Goal: Find specific page/section: Find specific page/section

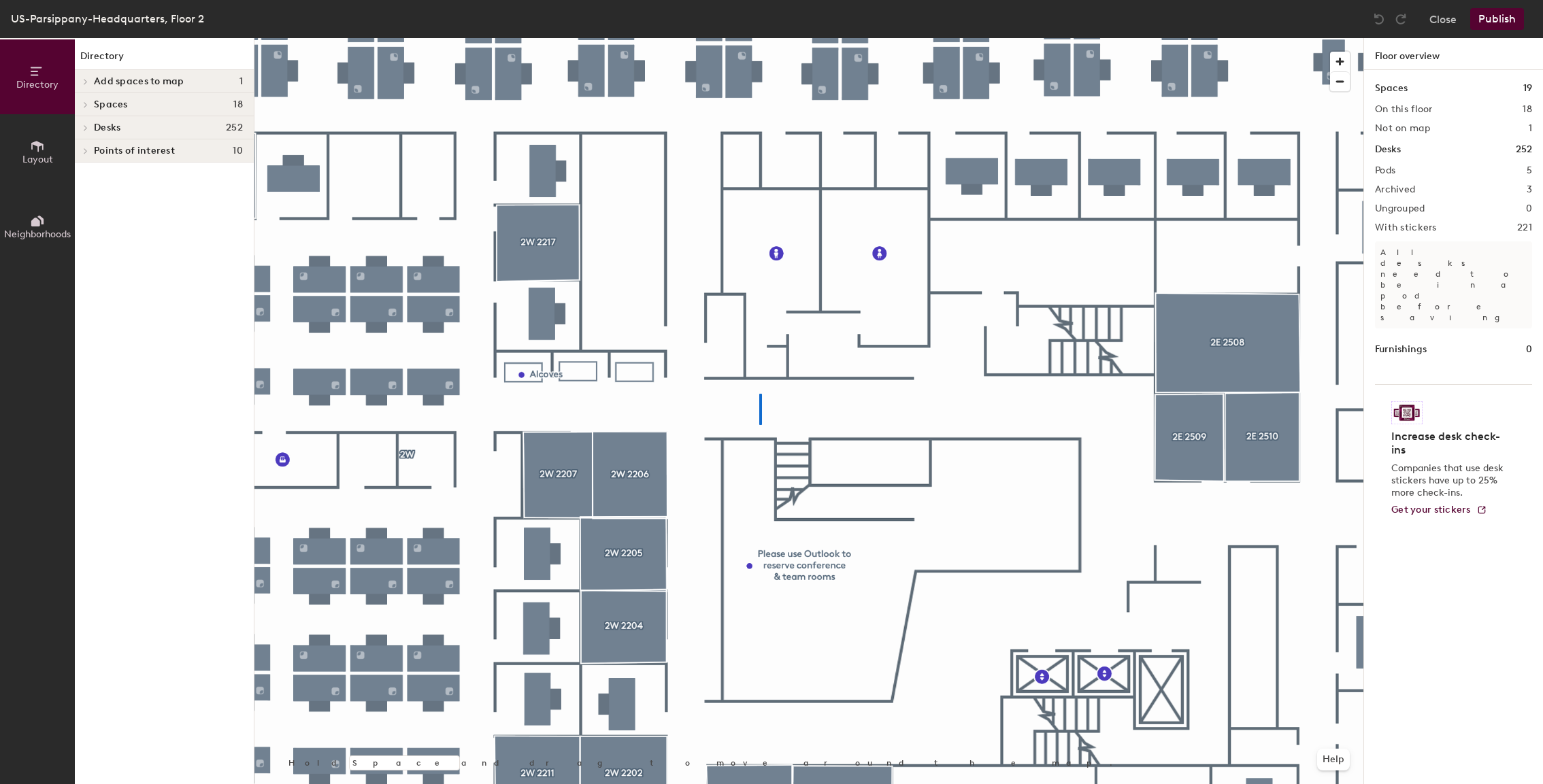
click at [761, 38] on div at bounding box center [809, 38] width 1109 height 0
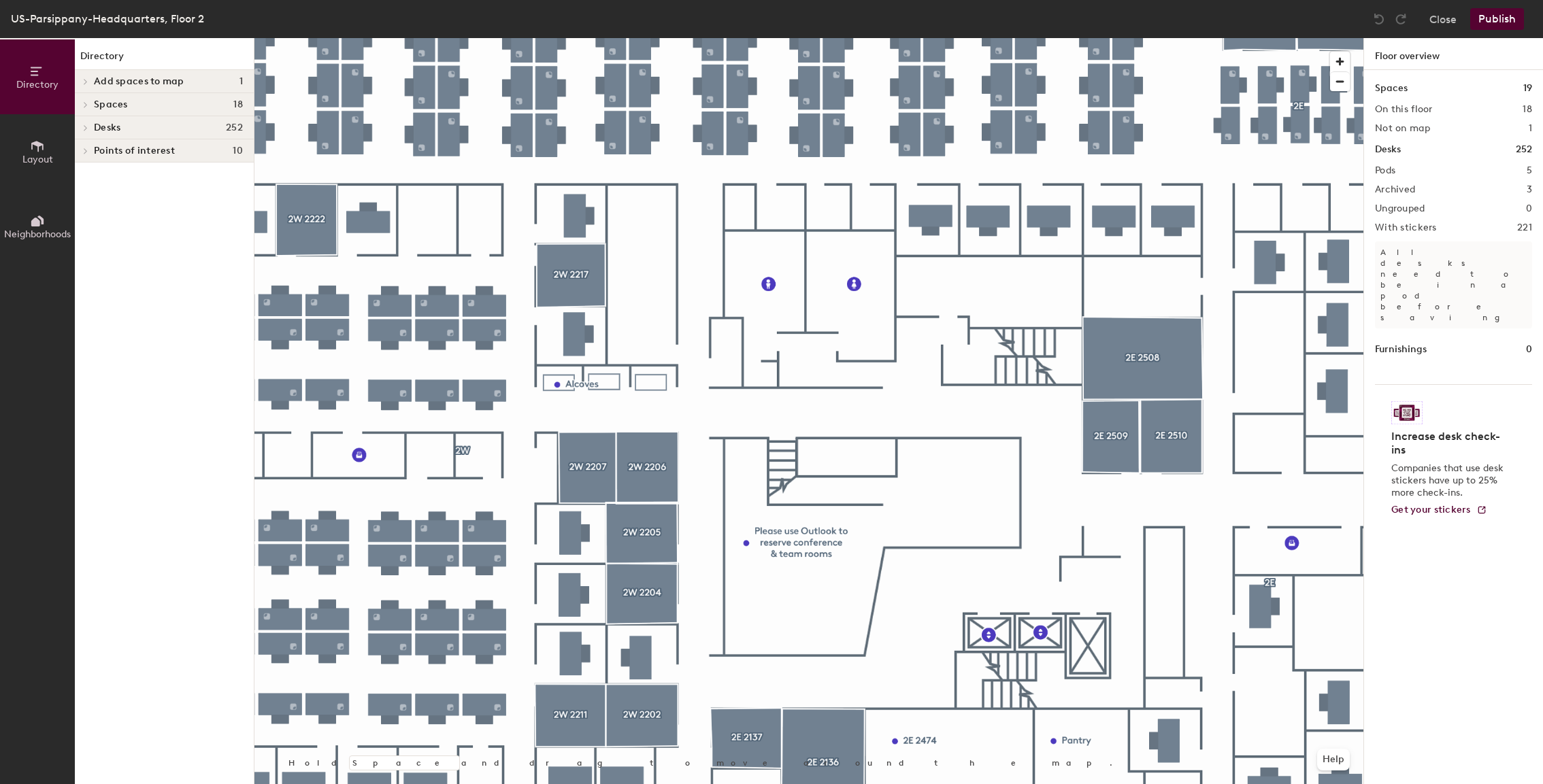
click at [91, 126] on div at bounding box center [84, 128] width 15 height 7
click at [85, 175] on icon at bounding box center [85, 174] width 3 height 5
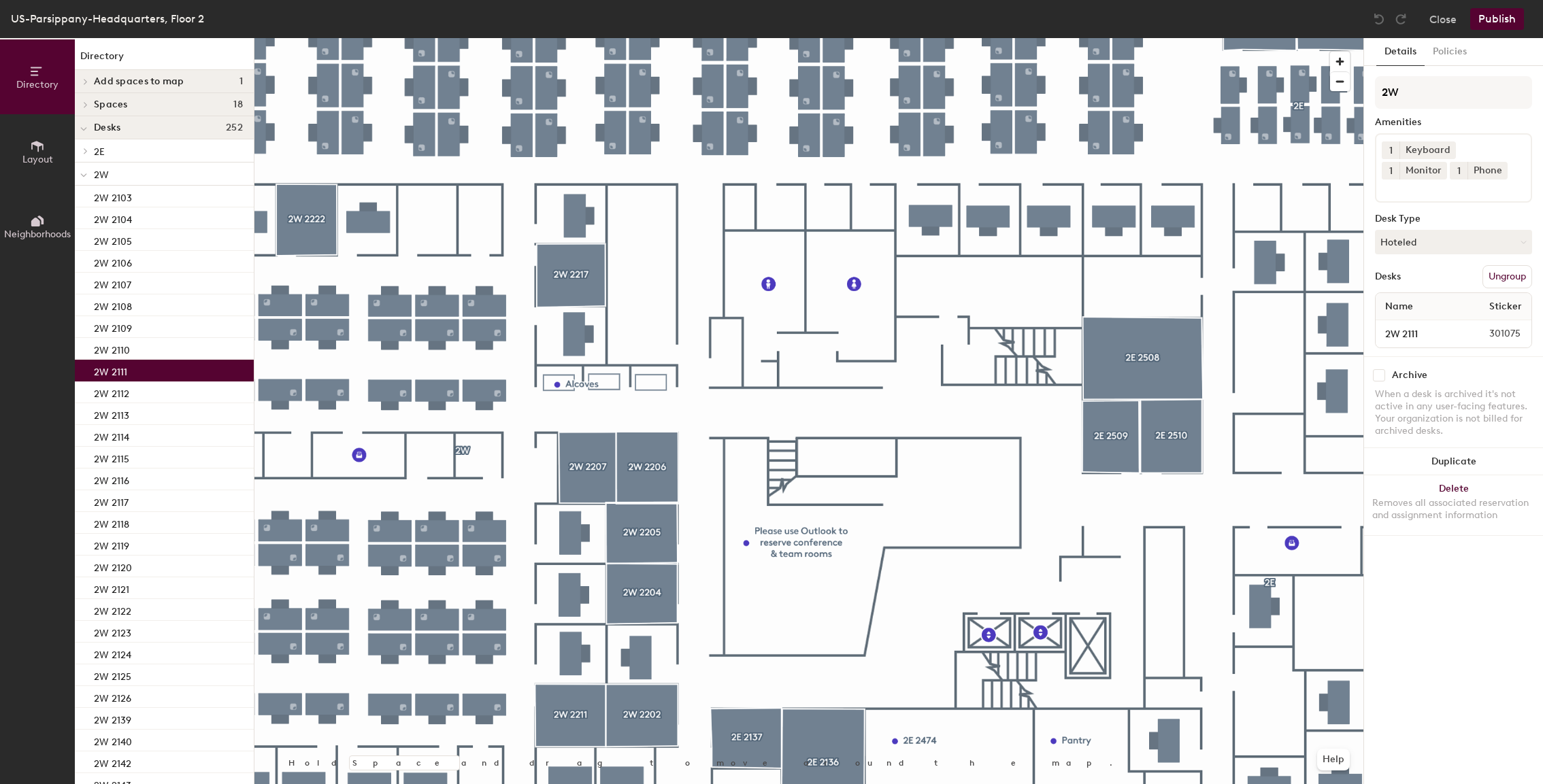
click at [124, 374] on p "2W 2111" at bounding box center [111, 370] width 33 height 16
click at [1447, 53] on button "Policies" at bounding box center [1449, 52] width 50 height 28
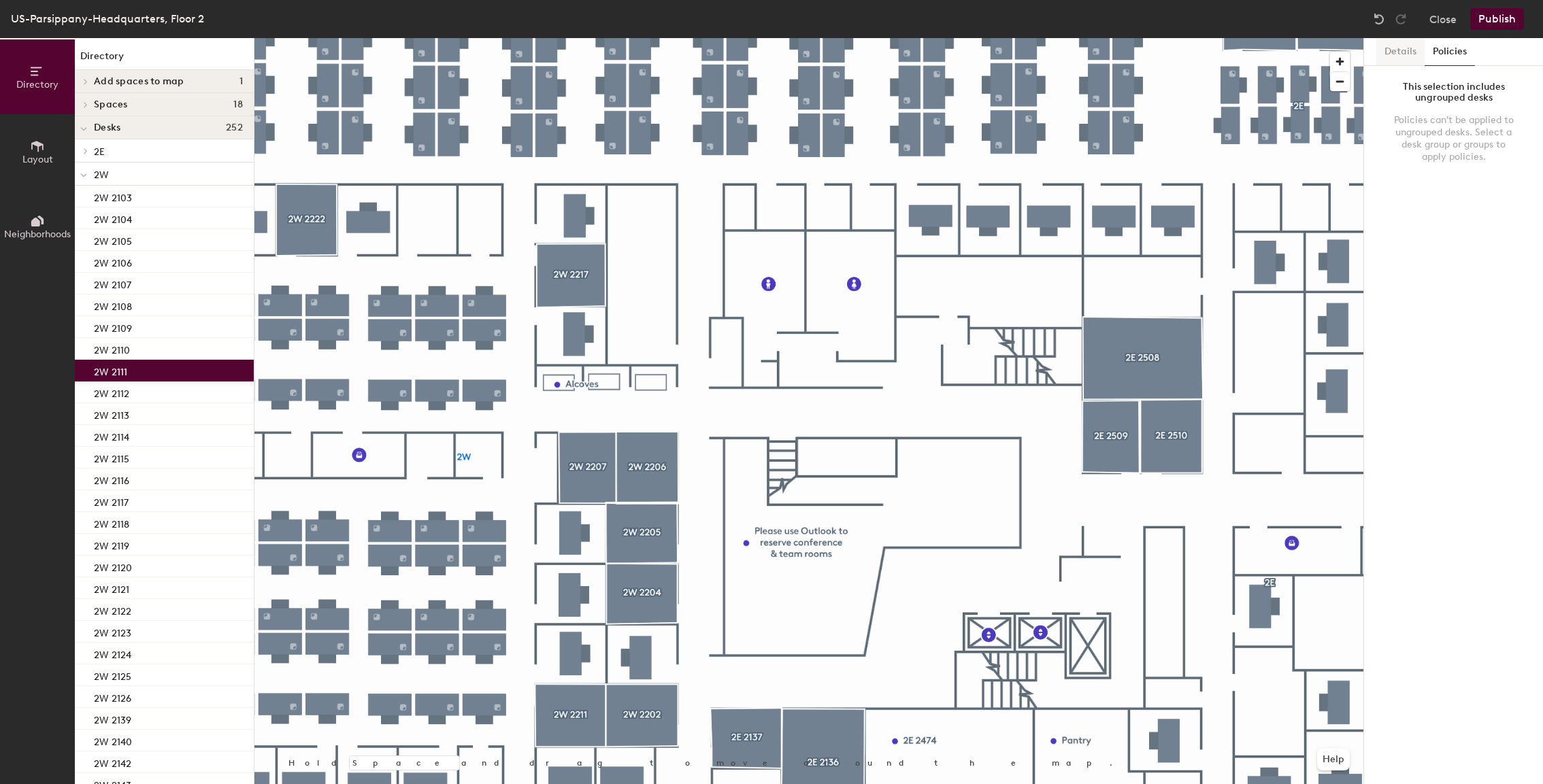
click at [1391, 47] on button "Details" at bounding box center [1400, 52] width 48 height 28
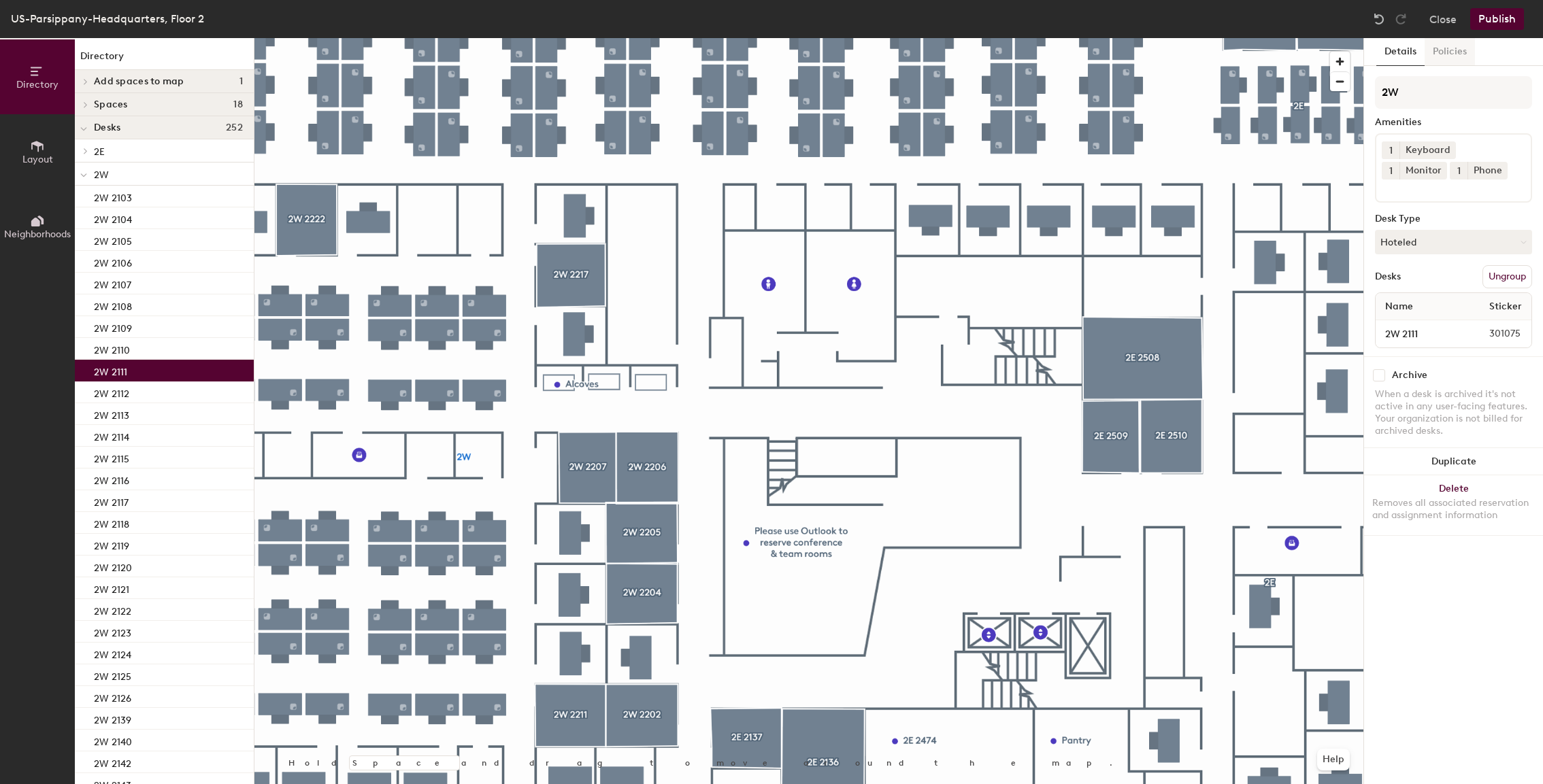
click at [1449, 46] on button "Policies" at bounding box center [1449, 52] width 50 height 28
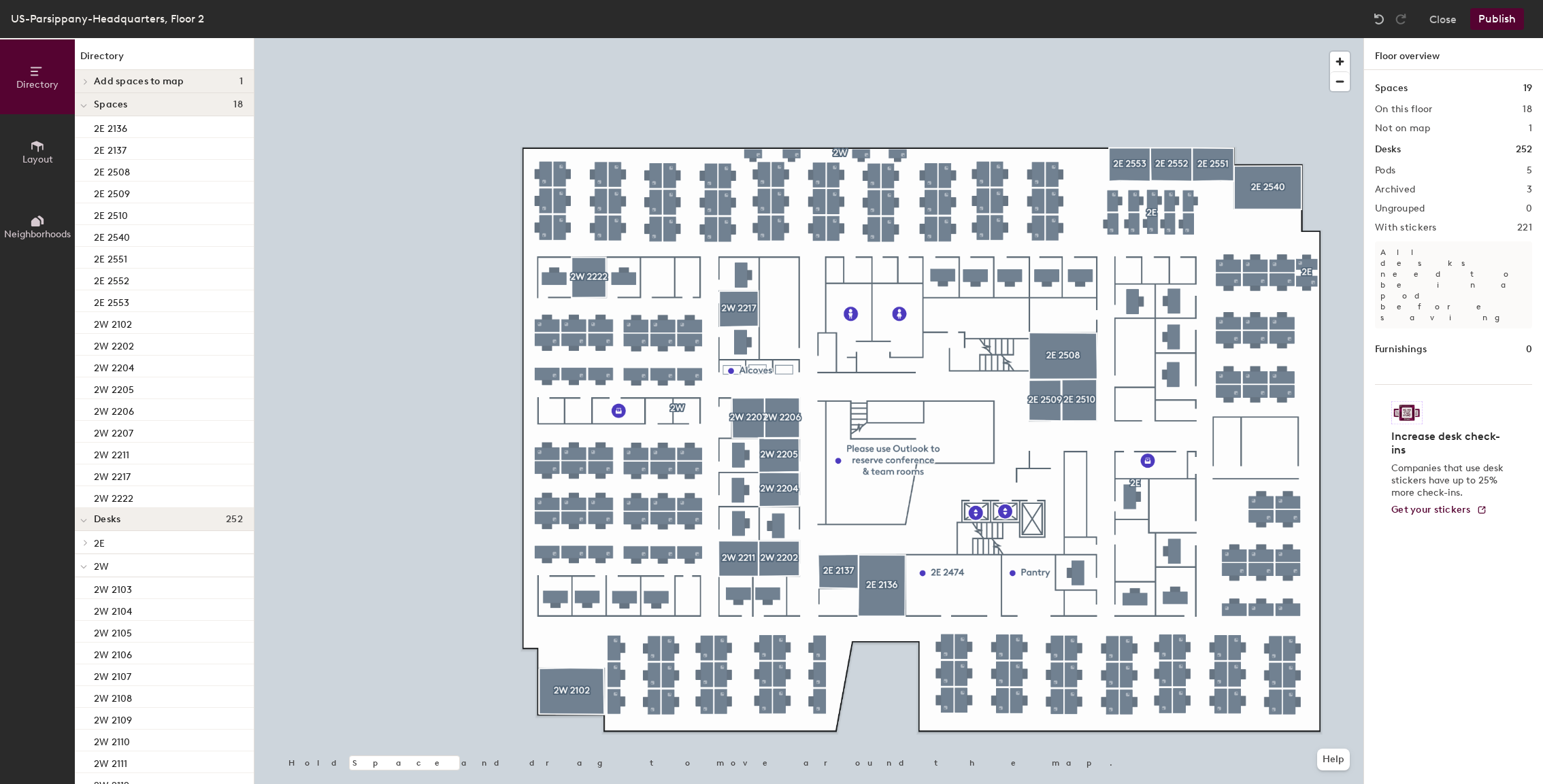
click at [83, 104] on icon at bounding box center [84, 106] width 7 height 5
click at [89, 175] on div at bounding box center [83, 174] width 18 height 23
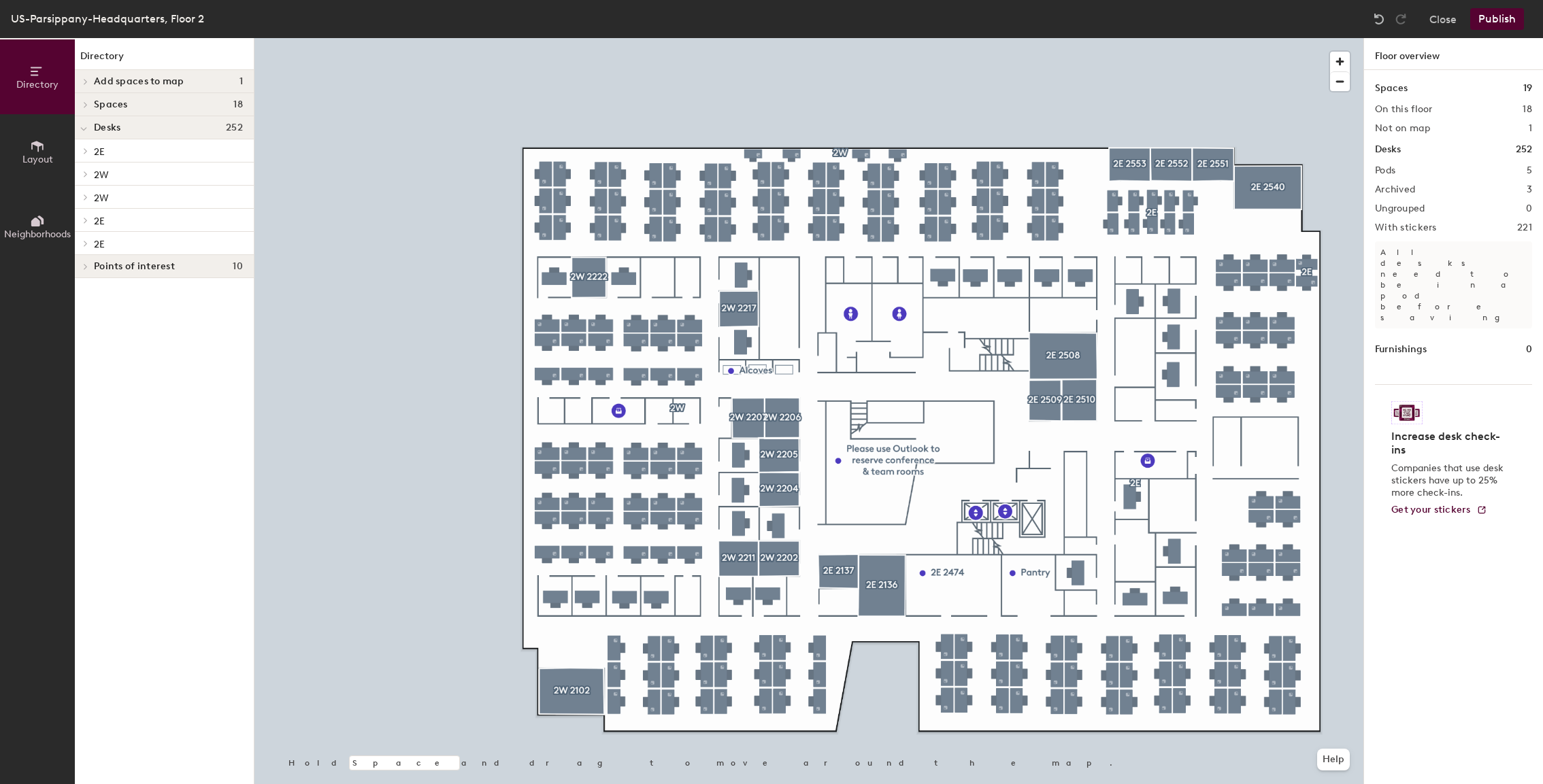
click at [102, 174] on span "2W" at bounding box center [101, 175] width 15 height 11
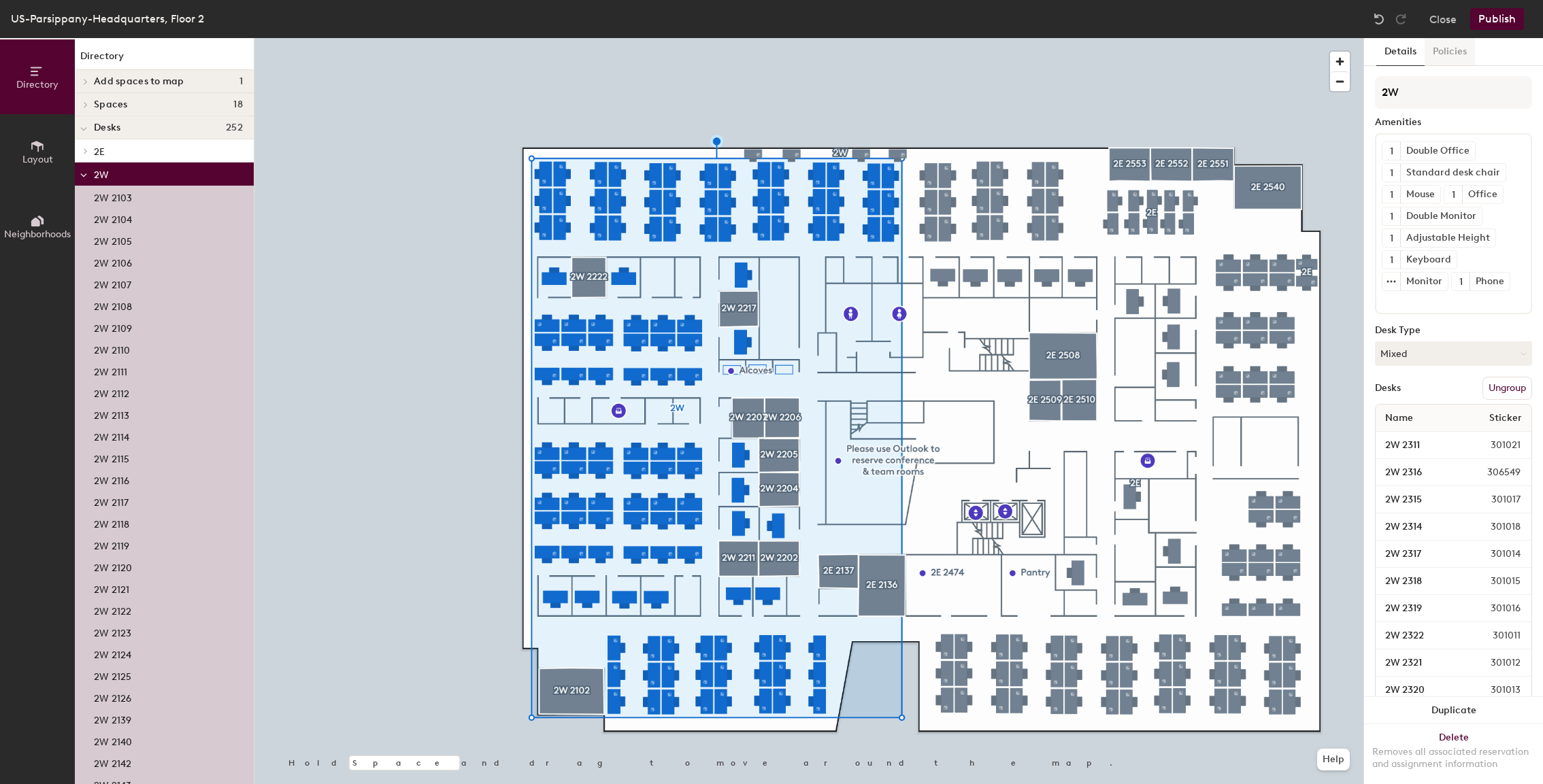
click at [1455, 52] on button "Policies" at bounding box center [1449, 52] width 50 height 28
